Goal: Task Accomplishment & Management: Manage account settings

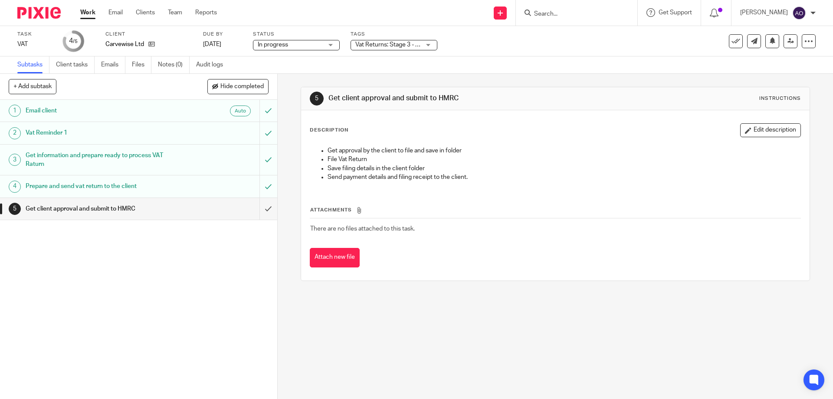
click at [429, 44] on div "Vat Returns: Stage 3 - With [PERSON_NAME] and [PERSON_NAME] for Approval" at bounding box center [394, 45] width 87 height 10
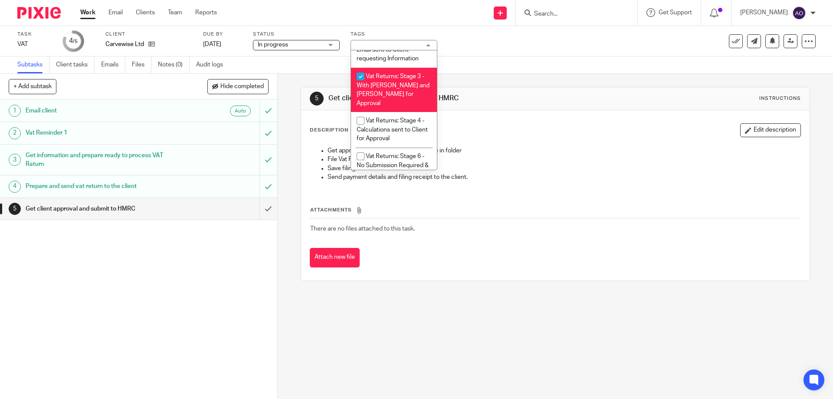
scroll to position [572, 0]
click at [358, 77] on input "checkbox" at bounding box center [360, 80] width 16 height 16
checkbox input "false"
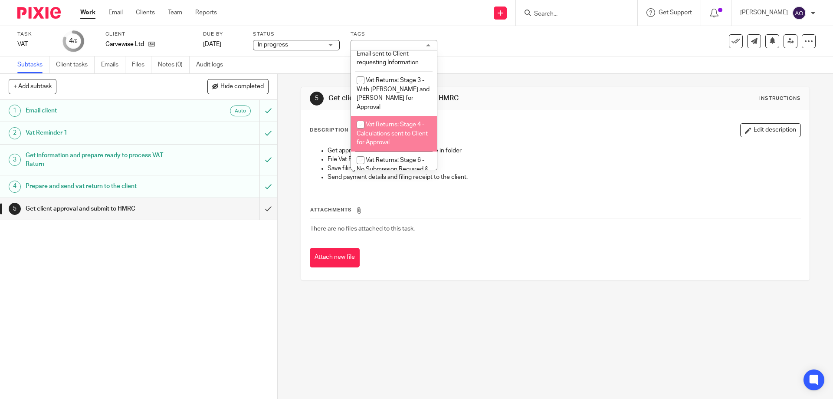
click at [359, 116] on input "checkbox" at bounding box center [360, 124] width 16 height 16
checkbox input "true"
click at [208, 283] on div "1 Email client Auto 2 Vat Reminder 1 3 Get information and prepare ready to pro…" at bounding box center [138, 249] width 277 height 299
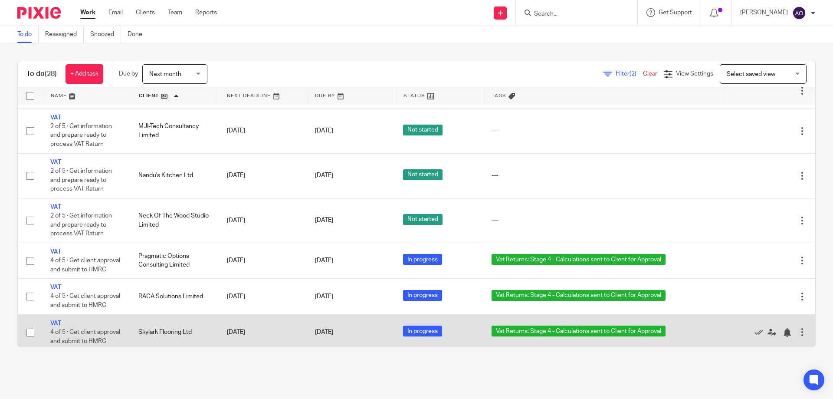
scroll to position [625, 0]
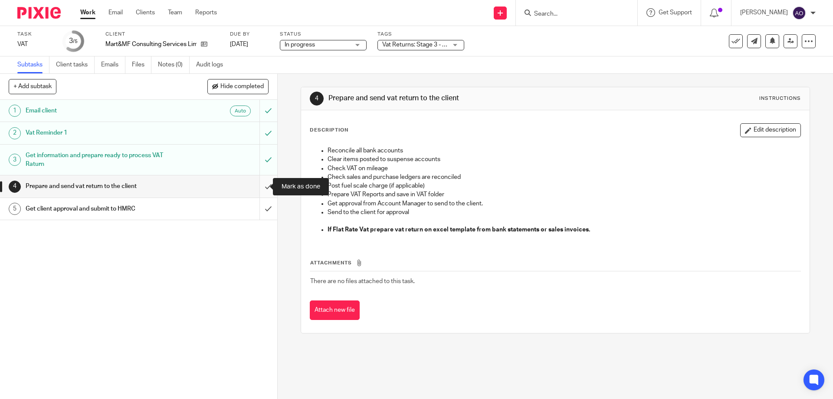
click at [260, 181] on input "submit" at bounding box center [138, 186] width 277 height 22
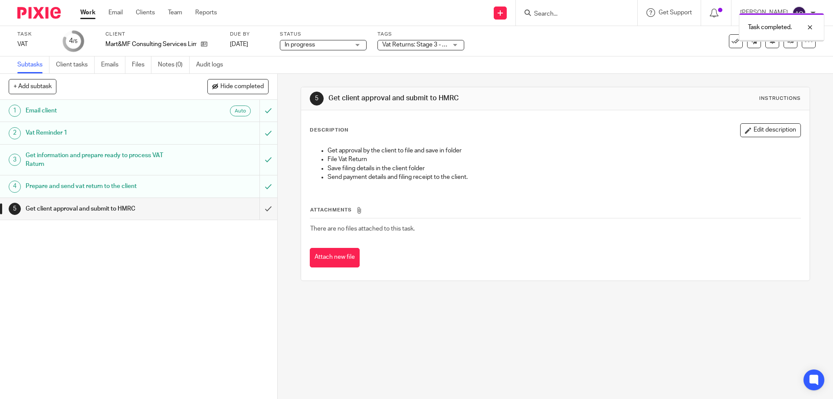
click at [457, 45] on div "Vat Returns: Stage 3 - With [PERSON_NAME] and [PERSON_NAME] for Approval" at bounding box center [421, 45] width 87 height 10
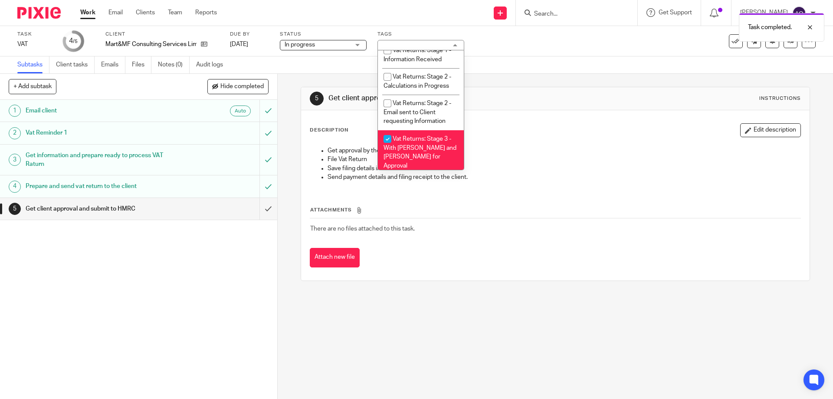
scroll to position [525, 0]
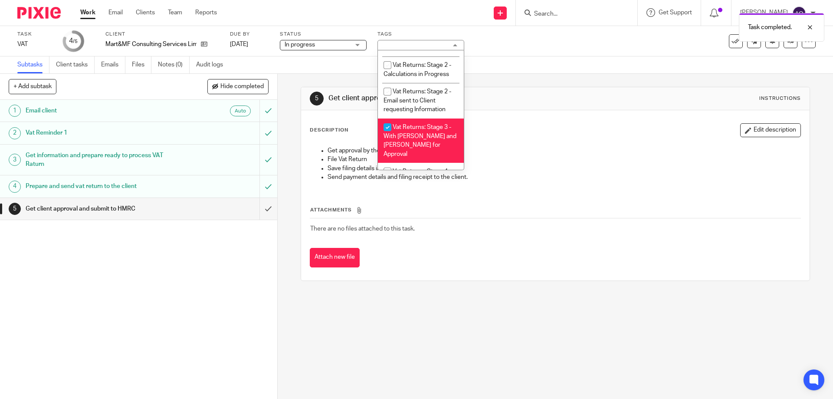
click at [384, 123] on input "checkbox" at bounding box center [387, 127] width 16 height 16
checkbox input "false"
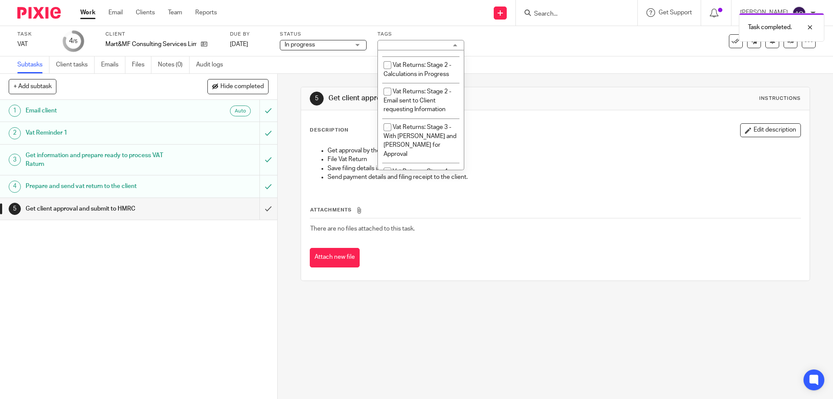
scroll to position [569, 0]
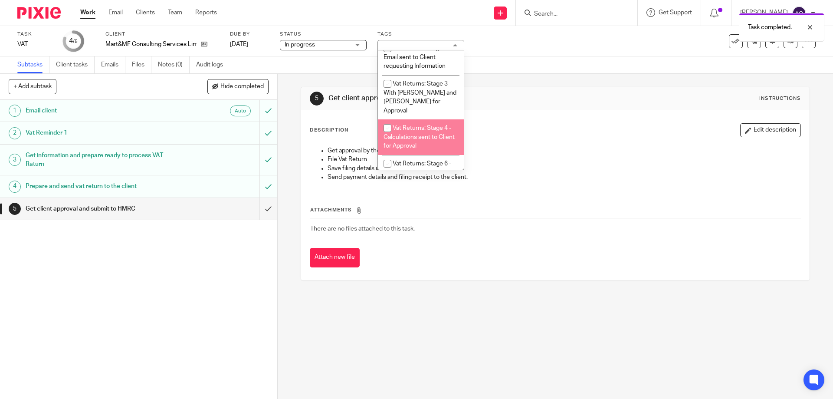
click at [390, 120] on input "checkbox" at bounding box center [387, 128] width 16 height 16
checkbox input "true"
click at [207, 276] on div "1 Email client Auto 2 Vat Reminder 1 3 Get information and prepare ready to pro…" at bounding box center [138, 249] width 277 height 299
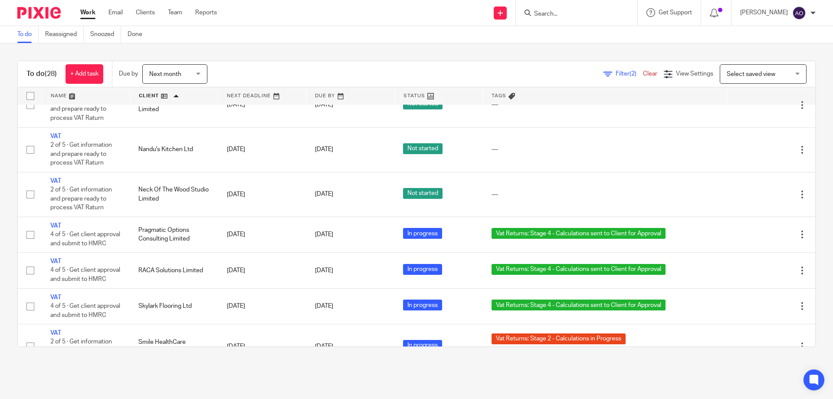
scroll to position [885, 0]
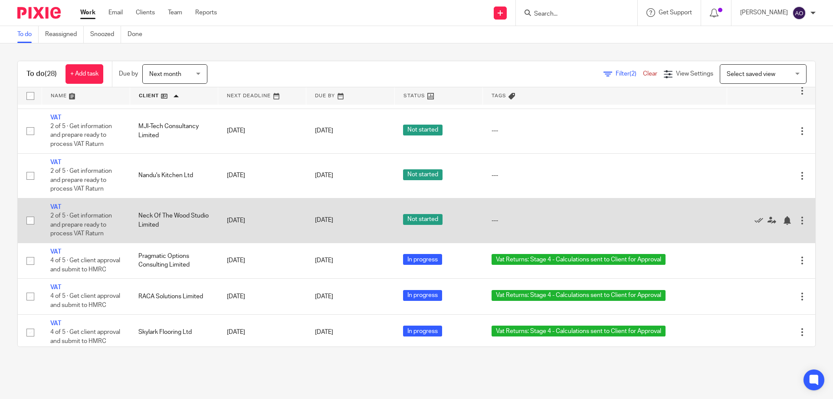
scroll to position [582, 0]
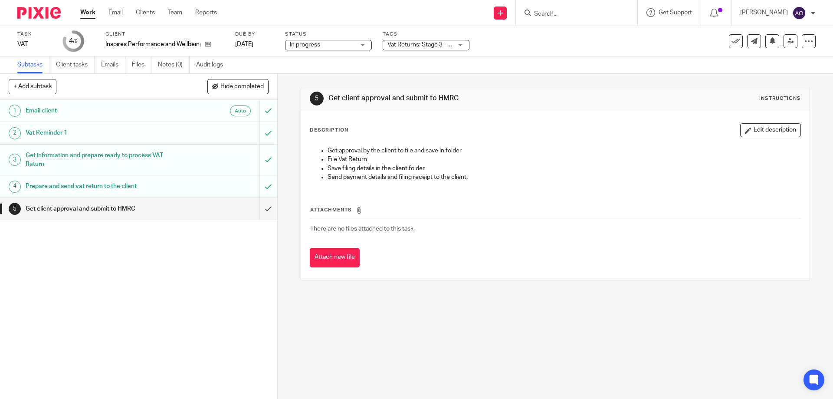
click at [460, 44] on div "Vat Returns: Stage 3 - With [PERSON_NAME] and [PERSON_NAME] for Approval" at bounding box center [426, 45] width 87 height 10
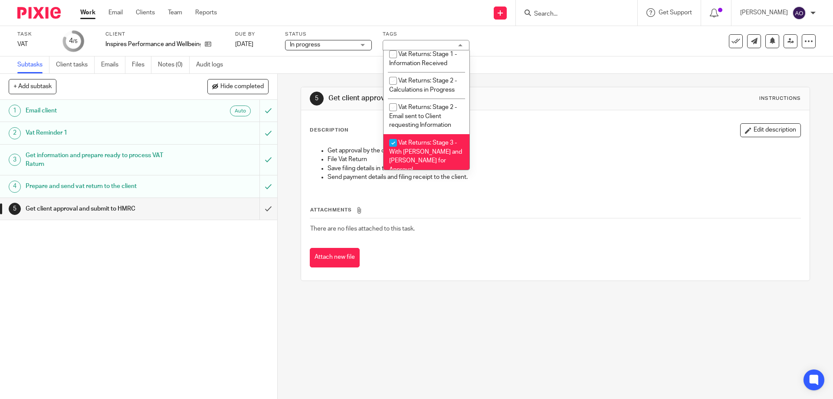
scroll to position [556, 0]
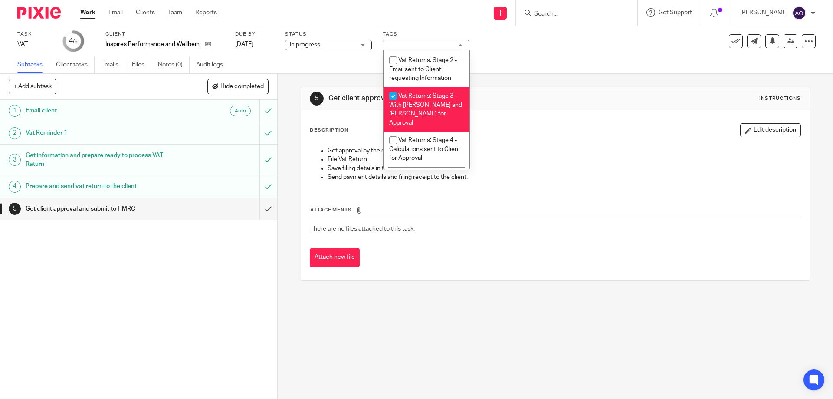
click at [392, 94] on input "checkbox" at bounding box center [393, 96] width 16 height 16
checkbox input "false"
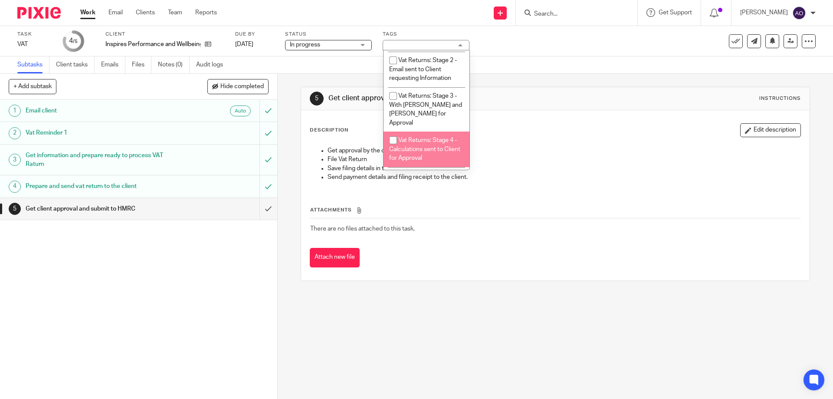
click at [394, 132] on input "checkbox" at bounding box center [393, 140] width 16 height 16
checkbox input "true"
click at [217, 284] on div "1 Email client Auto 2 Vat Reminder 1 3 Get information and prepare ready to pro…" at bounding box center [138, 249] width 277 height 299
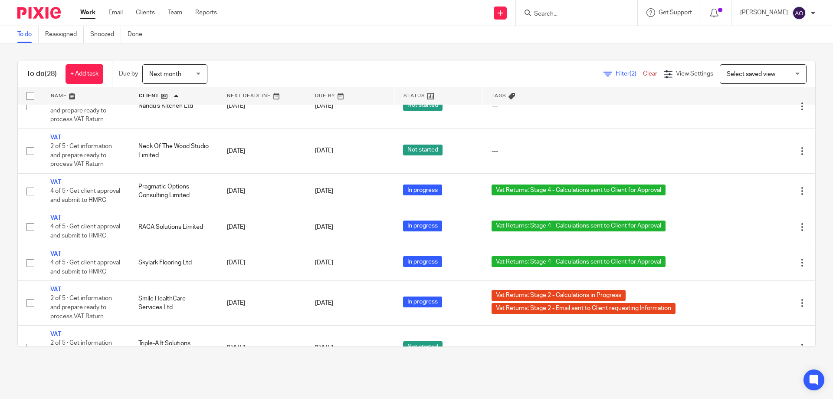
scroll to position [885, 0]
